Goal: Task Accomplishment & Management: Manage account settings

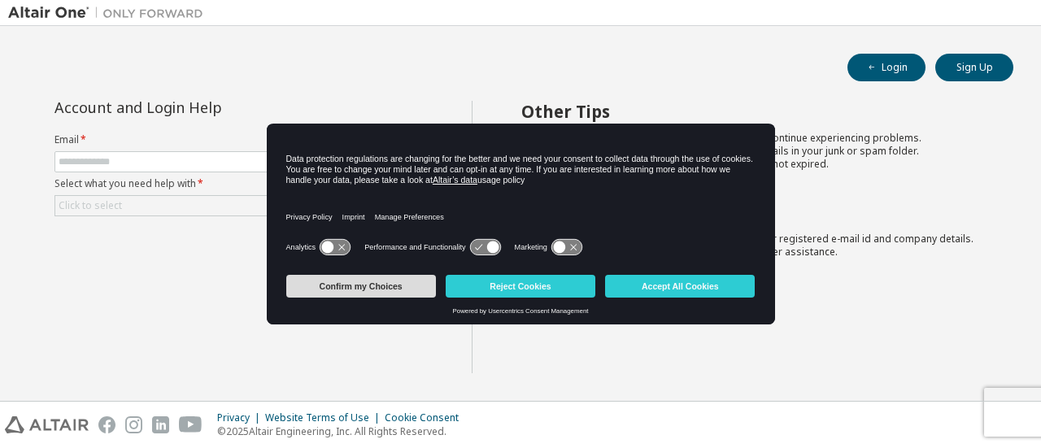
click at [356, 288] on button "Confirm my Choices" at bounding box center [361, 286] width 150 height 23
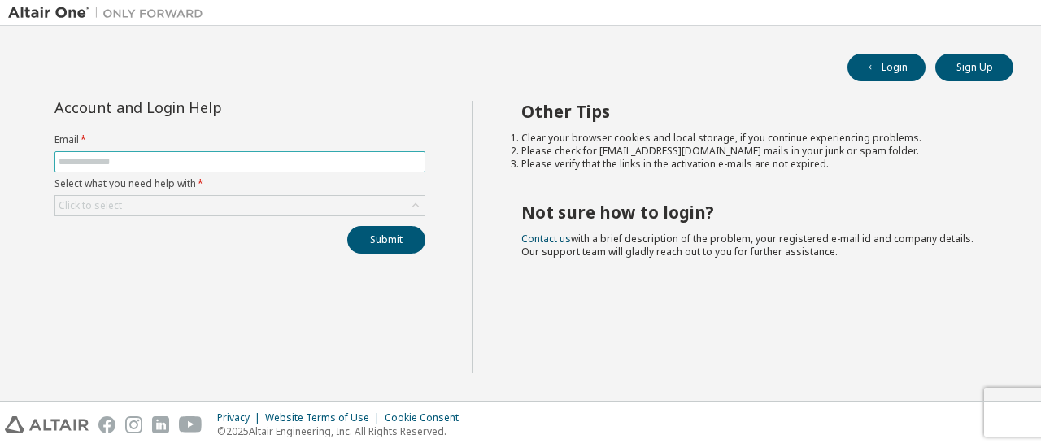
click at [120, 158] on input "text" at bounding box center [240, 161] width 363 height 13
type input "**********"
click at [150, 211] on div "Click to select" at bounding box center [239, 206] width 369 height 20
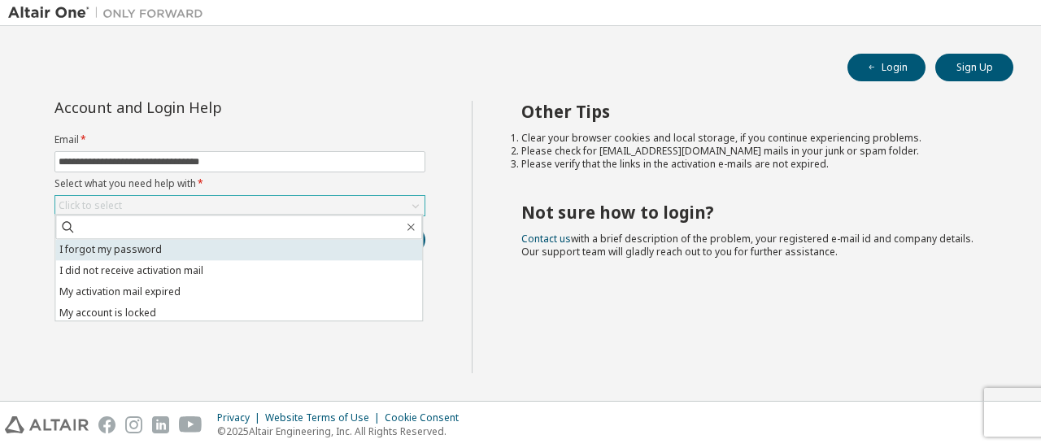
click at [185, 250] on li "I forgot my password" at bounding box center [238, 249] width 367 height 21
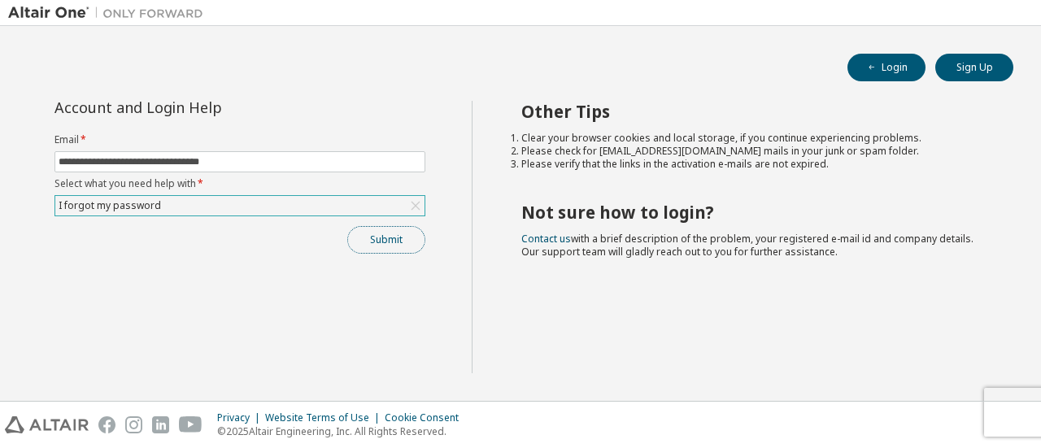
click at [357, 242] on button "Submit" at bounding box center [386, 240] width 78 height 28
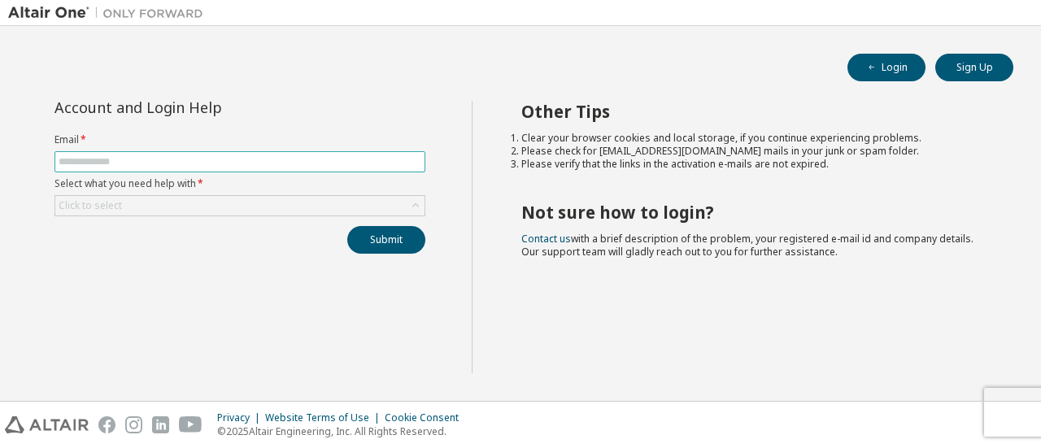
click at [291, 161] on input "text" at bounding box center [240, 161] width 363 height 13
type input "**********"
click at [268, 211] on div "Click to select" at bounding box center [239, 206] width 369 height 20
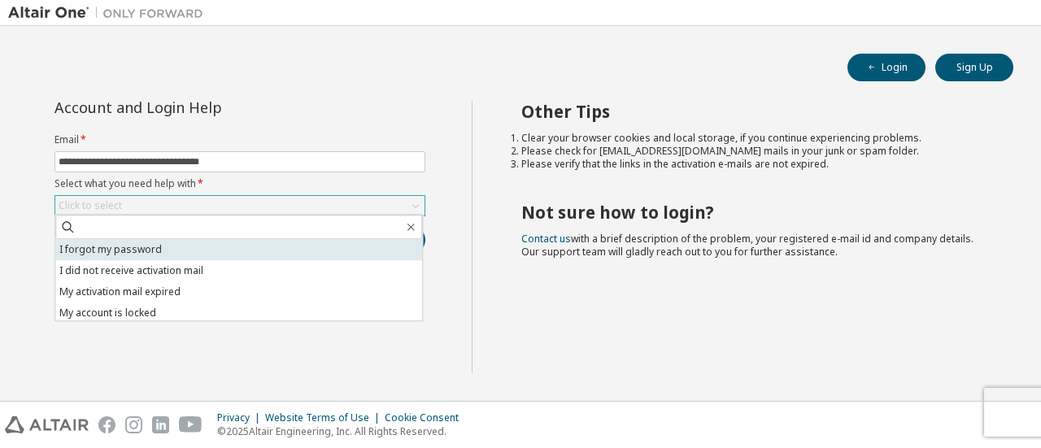
click at [245, 242] on li "I forgot my password" at bounding box center [238, 249] width 367 height 21
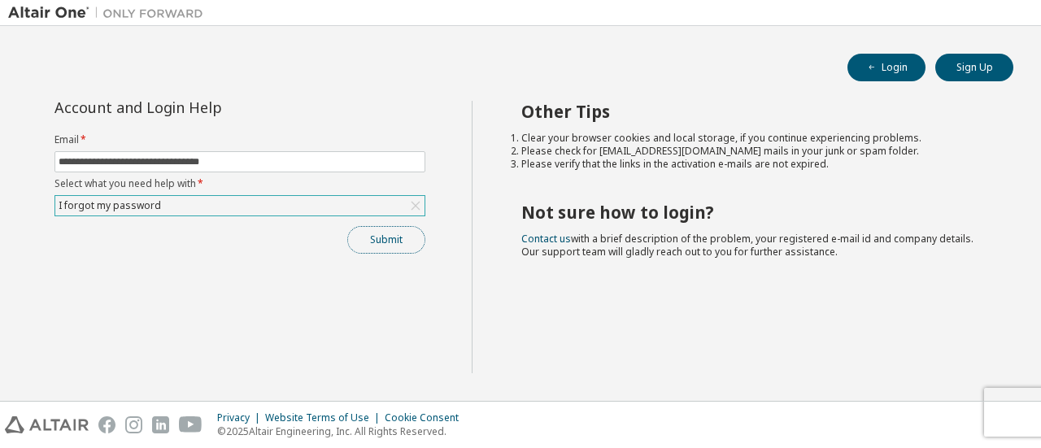
click at [395, 239] on button "Submit" at bounding box center [386, 240] width 78 height 28
